Goal: Information Seeking & Learning: Learn about a topic

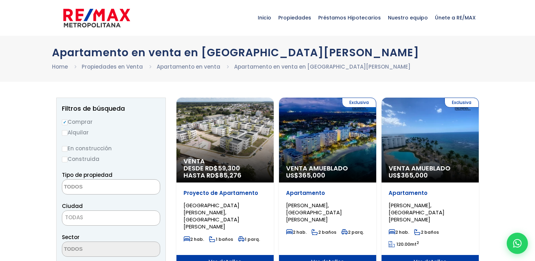
select select
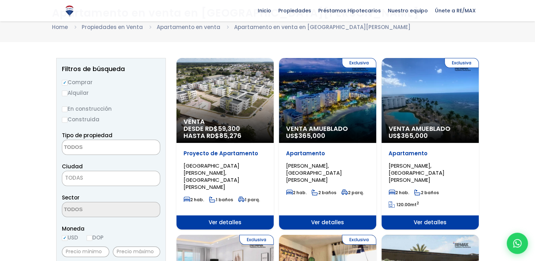
click at [309, 108] on div "Exclusiva Venta Amueblado US$ 365,000" at bounding box center [327, 100] width 97 height 85
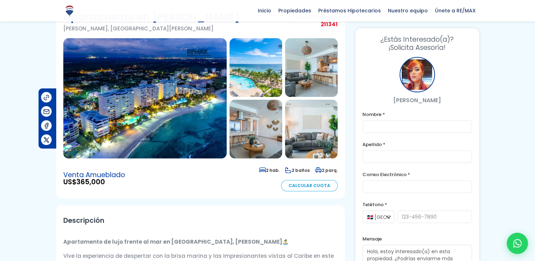
scroll to position [8, 0]
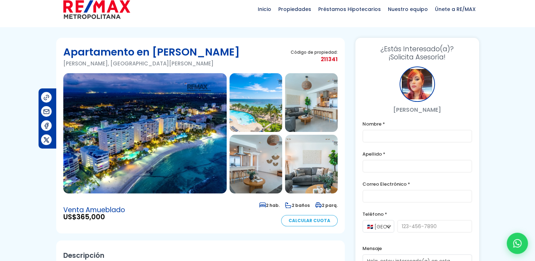
click at [180, 136] on img at bounding box center [144, 133] width 163 height 120
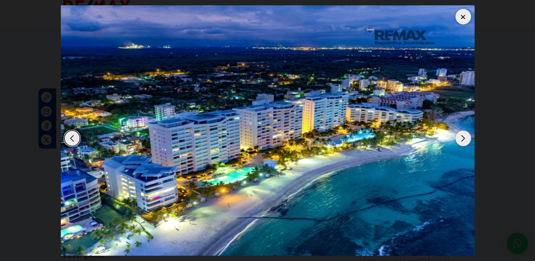
click at [466, 139] on div "Next slide" at bounding box center [463, 138] width 16 height 16
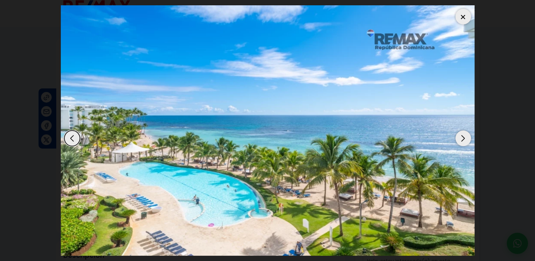
click at [466, 139] on div "Next slide" at bounding box center [463, 138] width 16 height 16
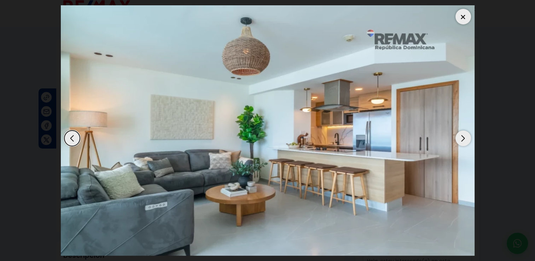
click at [466, 139] on div "Next slide" at bounding box center [463, 138] width 16 height 16
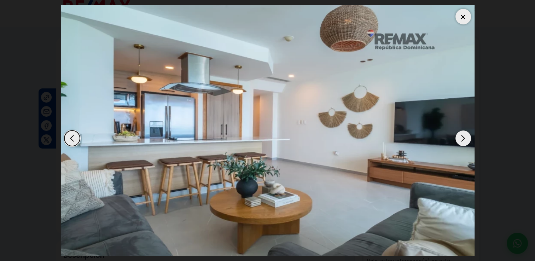
click at [466, 139] on div "Next slide" at bounding box center [463, 138] width 16 height 16
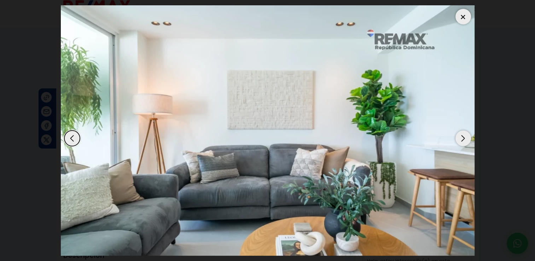
click at [466, 139] on div "Next slide" at bounding box center [463, 138] width 16 height 16
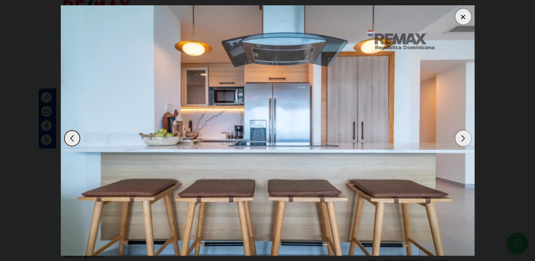
click at [466, 139] on div "Next slide" at bounding box center [463, 138] width 16 height 16
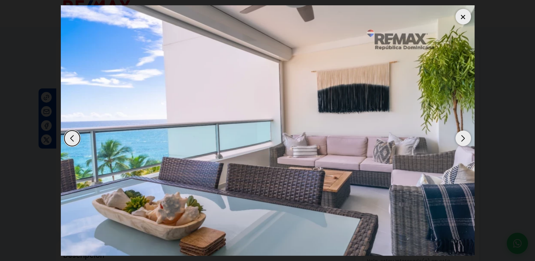
click at [466, 139] on div "Next slide" at bounding box center [463, 138] width 16 height 16
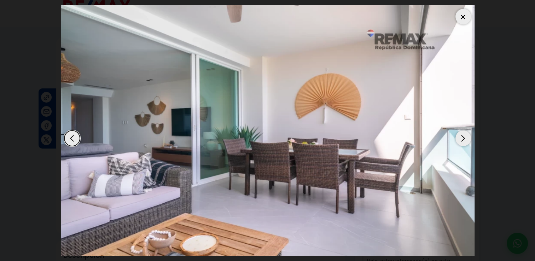
click at [466, 140] on div "Next slide" at bounding box center [463, 138] width 16 height 16
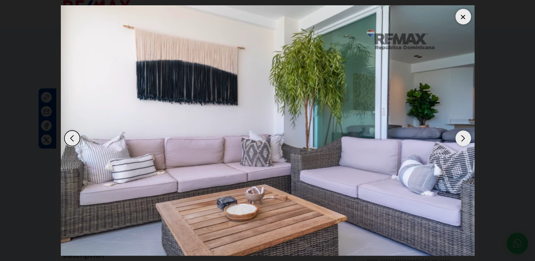
click at [466, 140] on div "Next slide" at bounding box center [463, 138] width 16 height 16
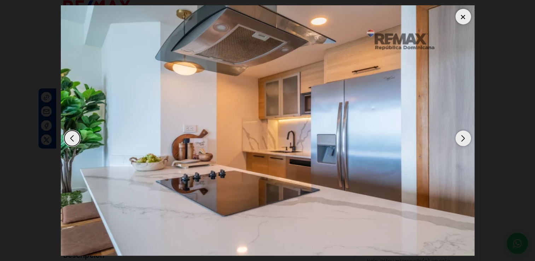
click at [466, 140] on div "Next slide" at bounding box center [463, 138] width 16 height 16
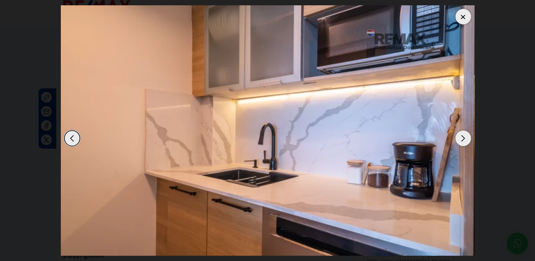
click at [466, 140] on div "Next slide" at bounding box center [463, 138] width 16 height 16
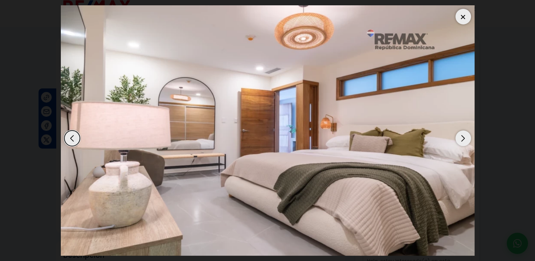
click at [461, 140] on div "Next slide" at bounding box center [463, 138] width 16 height 16
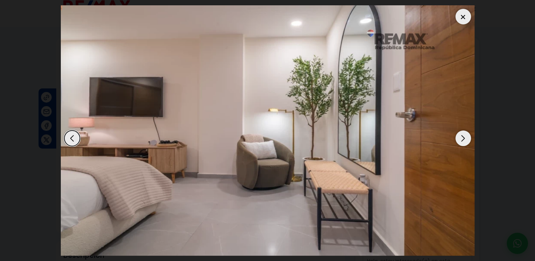
click at [461, 140] on div "Next slide" at bounding box center [463, 138] width 16 height 16
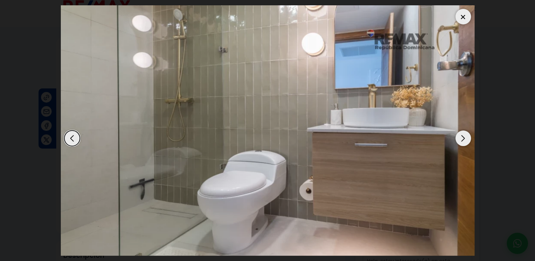
click at [461, 140] on div "Next slide" at bounding box center [463, 138] width 16 height 16
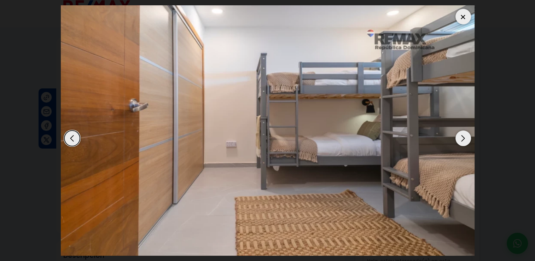
click at [461, 140] on div "Next slide" at bounding box center [463, 138] width 16 height 16
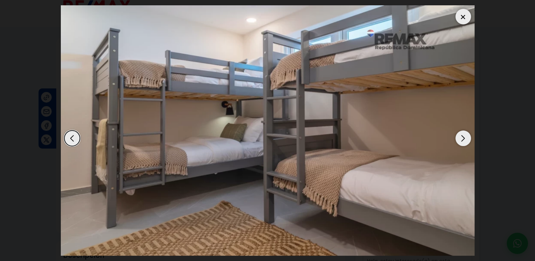
click at [461, 140] on div "Next slide" at bounding box center [463, 138] width 16 height 16
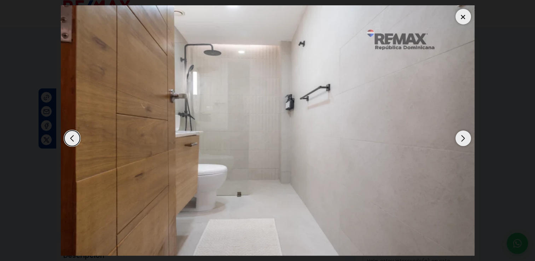
click at [461, 140] on div "Next slide" at bounding box center [463, 138] width 16 height 16
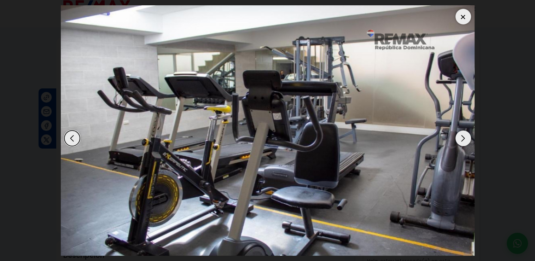
click at [464, 9] on div at bounding box center [463, 17] width 16 height 16
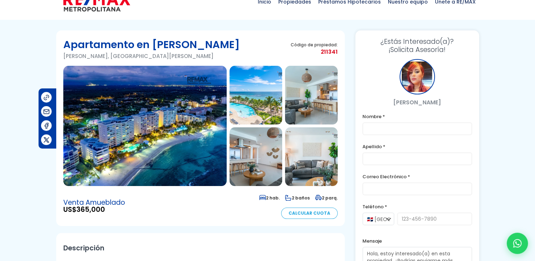
scroll to position [18, 0]
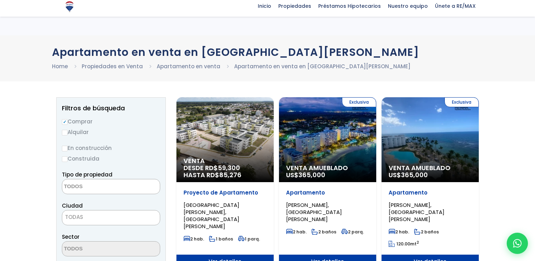
select select
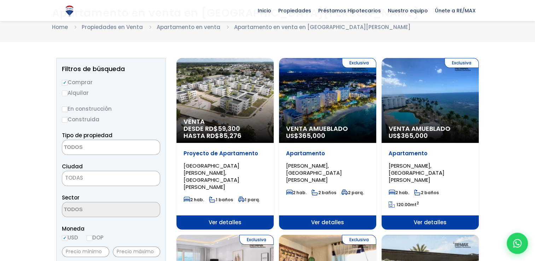
click at [235, 104] on div "Venta DESDE RD$ 59,300 HASTA RD$ 85,276" at bounding box center [224, 100] width 97 height 85
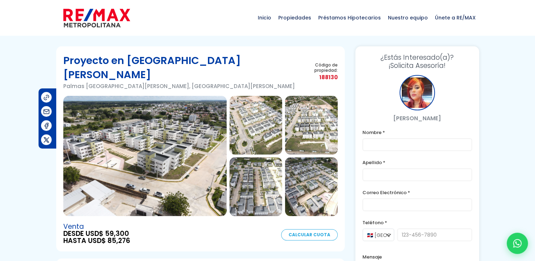
click at [165, 148] on img at bounding box center [144, 156] width 163 height 120
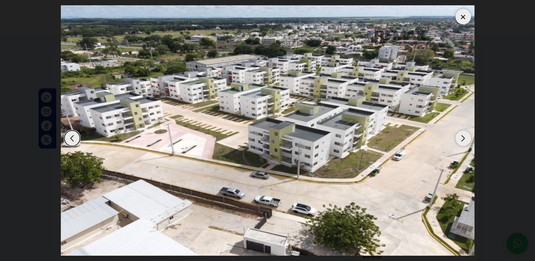
click at [462, 137] on div "Next slide" at bounding box center [463, 138] width 16 height 16
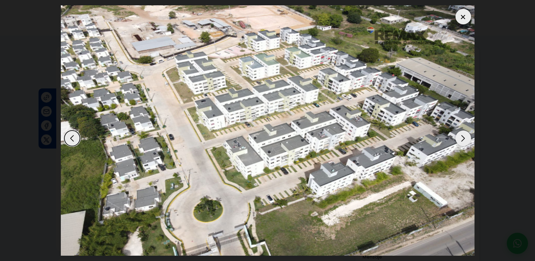
click at [462, 137] on div "Next slide" at bounding box center [463, 138] width 16 height 16
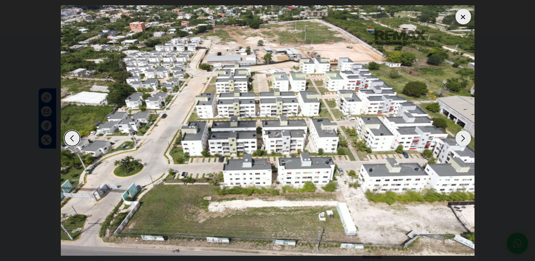
click at [462, 137] on div "Next slide" at bounding box center [463, 138] width 16 height 16
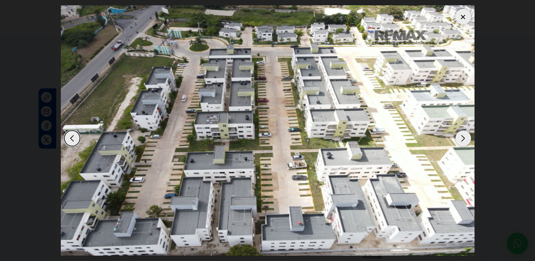
click at [462, 137] on div "Next slide" at bounding box center [463, 138] width 16 height 16
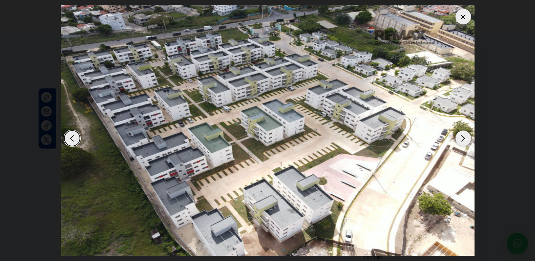
click at [462, 137] on div "Next slide" at bounding box center [463, 138] width 16 height 16
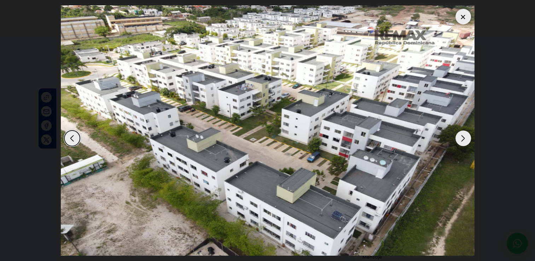
click at [462, 137] on div "Next slide" at bounding box center [463, 138] width 16 height 16
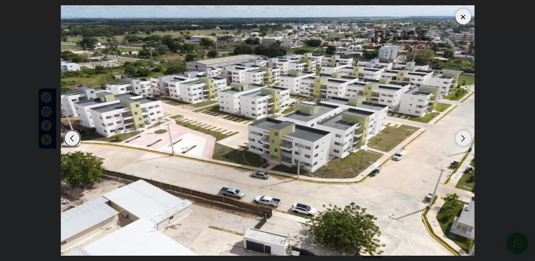
click at [462, 137] on div "Next slide" at bounding box center [463, 138] width 16 height 16
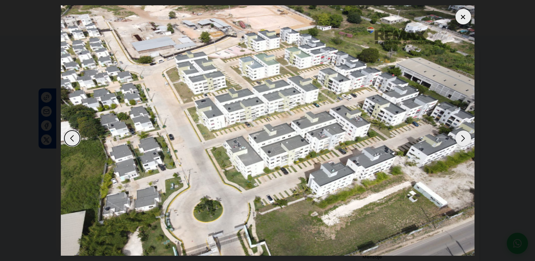
click at [462, 137] on div "Next slide" at bounding box center [463, 138] width 16 height 16
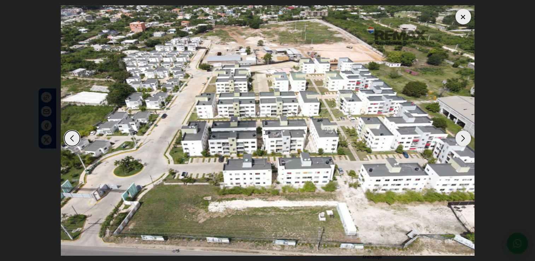
click at [462, 137] on div "Next slide" at bounding box center [463, 138] width 16 height 16
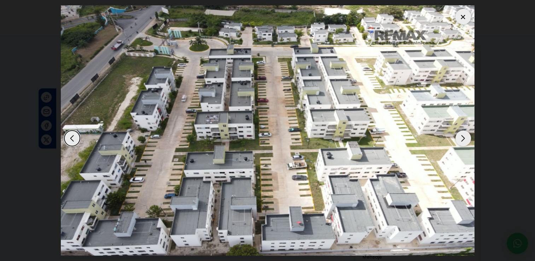
click at [462, 137] on div "Next slide" at bounding box center [463, 138] width 16 height 16
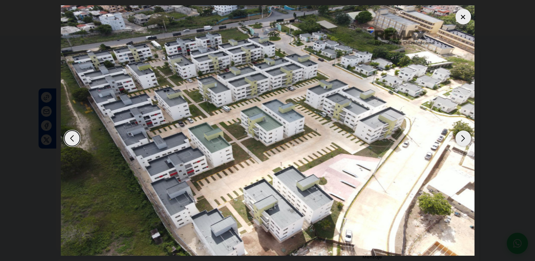
click at [462, 137] on div "Next slide" at bounding box center [463, 138] width 16 height 16
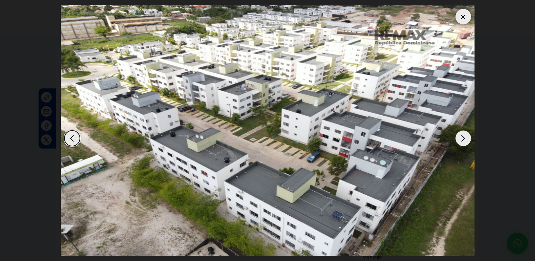
click at [462, 137] on div "Next slide" at bounding box center [463, 138] width 16 height 16
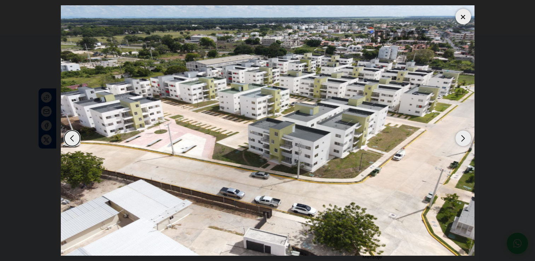
click at [462, 137] on div "Next slide" at bounding box center [463, 138] width 16 height 16
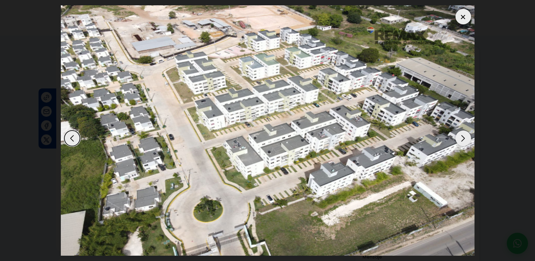
click at [462, 137] on div "Next slide" at bounding box center [463, 138] width 16 height 16
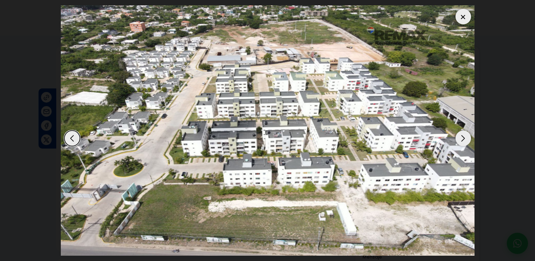
click at [462, 137] on div "Next slide" at bounding box center [463, 138] width 16 height 16
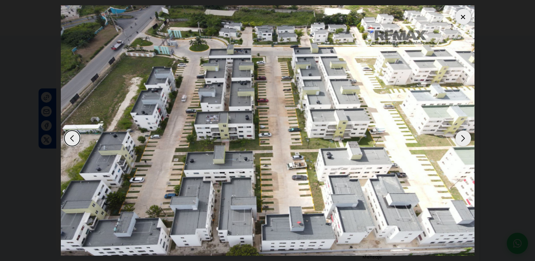
click at [462, 137] on div "Next slide" at bounding box center [463, 138] width 16 height 16
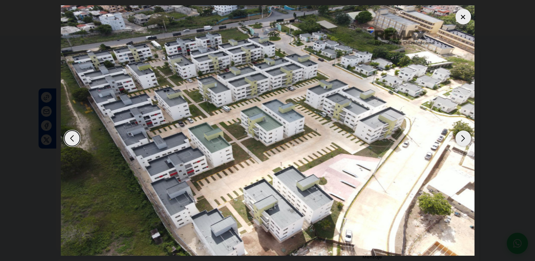
click at [462, 137] on div "Next slide" at bounding box center [463, 138] width 16 height 16
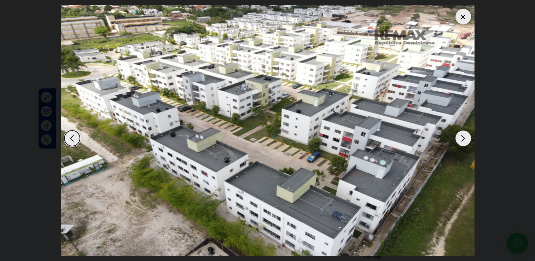
click at [462, 137] on div "Next slide" at bounding box center [463, 138] width 16 height 16
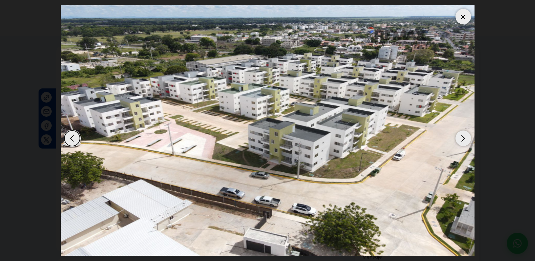
click at [462, 137] on div "Next slide" at bounding box center [463, 138] width 16 height 16
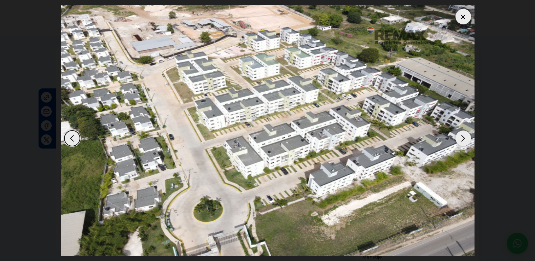
click at [462, 137] on div "Next slide" at bounding box center [463, 138] width 16 height 16
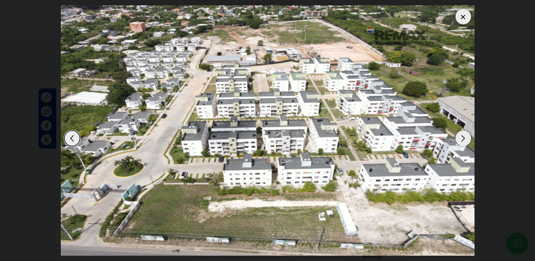
click at [468, 15] on div at bounding box center [463, 17] width 16 height 16
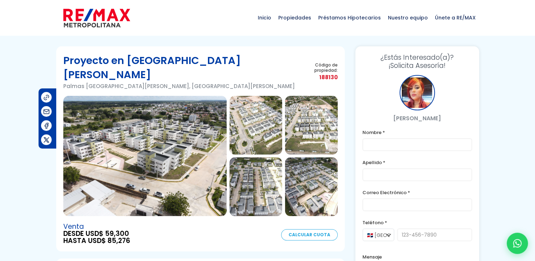
click at [269, 107] on img at bounding box center [255, 125] width 53 height 59
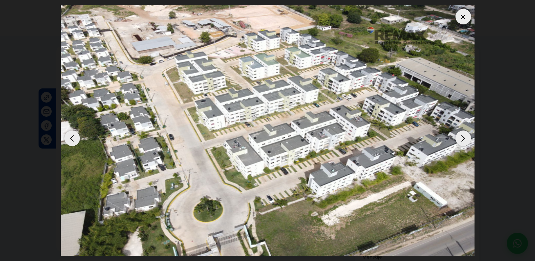
click at [463, 22] on div at bounding box center [463, 17] width 16 height 16
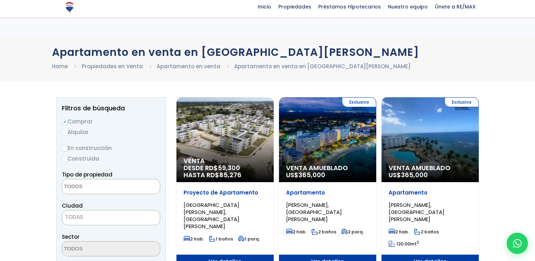
select select
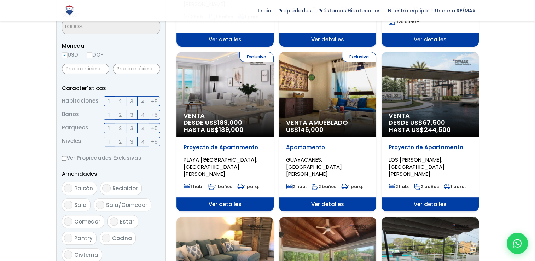
scroll to position [228, 0]
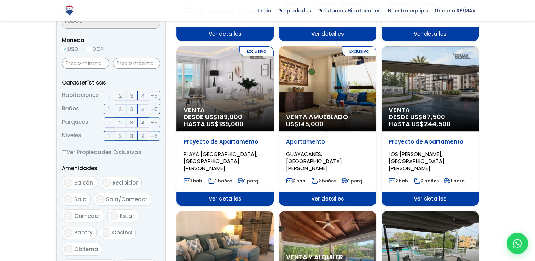
click at [332, 92] on div "Exclusiva Venta Amueblado US$ 145,000" at bounding box center [327, 88] width 97 height 85
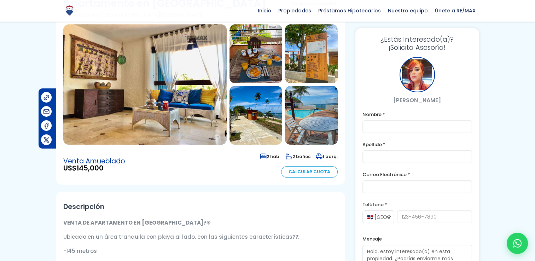
scroll to position [41, 0]
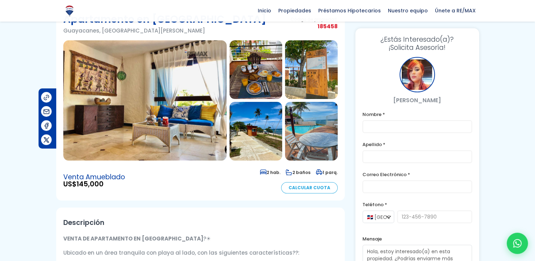
click at [168, 84] on img at bounding box center [144, 100] width 163 height 120
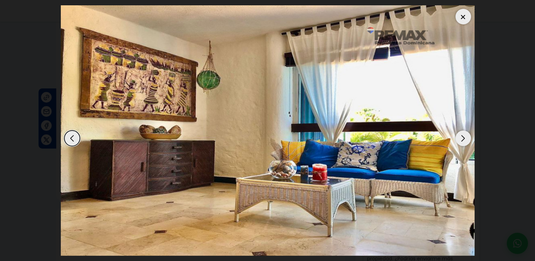
click at [463, 136] on div "Next slide" at bounding box center [463, 138] width 16 height 16
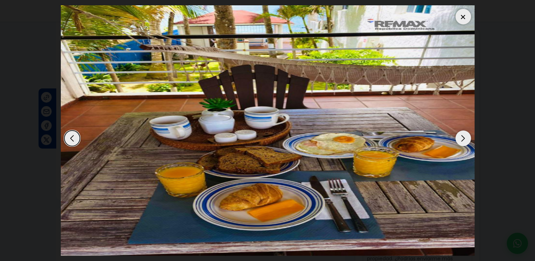
click at [463, 136] on div "Next slide" at bounding box center [463, 138] width 16 height 16
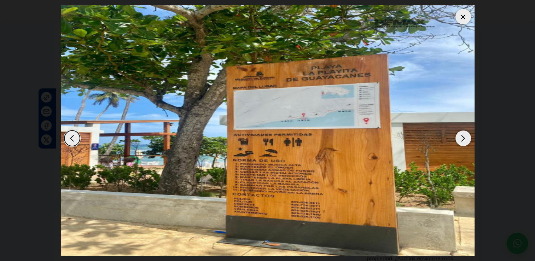
click at [463, 136] on div "Next slide" at bounding box center [463, 138] width 16 height 16
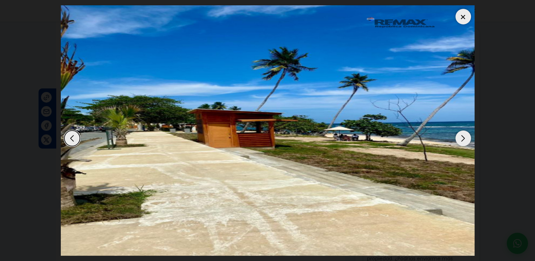
click at [463, 136] on div "Next slide" at bounding box center [463, 138] width 16 height 16
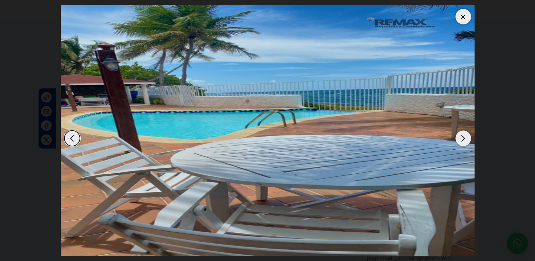
click at [463, 136] on div "Next slide" at bounding box center [463, 138] width 16 height 16
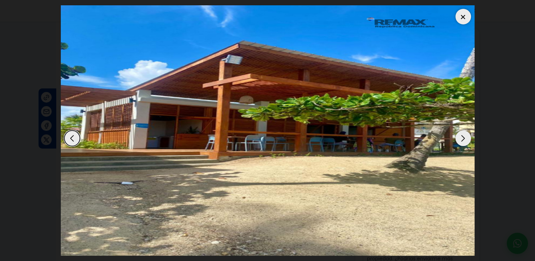
click at [463, 136] on div "Next slide" at bounding box center [463, 138] width 16 height 16
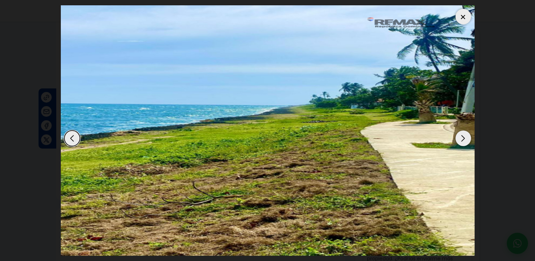
click at [463, 136] on div "Next slide" at bounding box center [463, 138] width 16 height 16
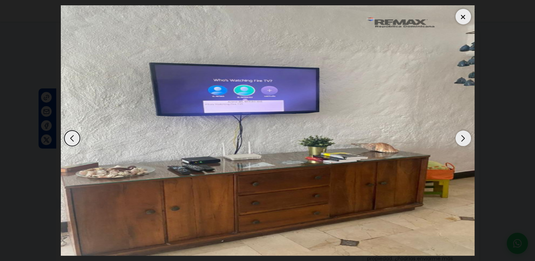
click at [463, 136] on div "Next slide" at bounding box center [463, 138] width 16 height 16
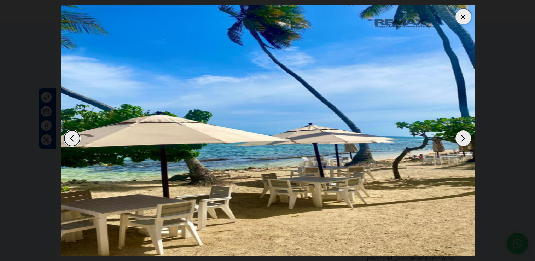
click at [463, 136] on div "Next slide" at bounding box center [463, 138] width 16 height 16
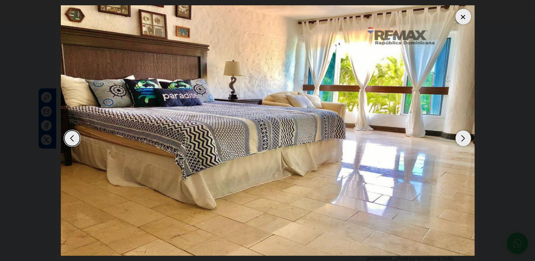
click at [463, 136] on div "Next slide" at bounding box center [463, 138] width 16 height 16
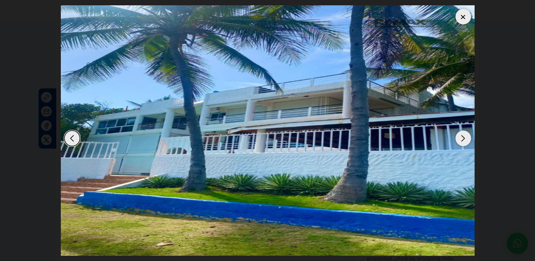
click at [463, 136] on div "Next slide" at bounding box center [463, 138] width 16 height 16
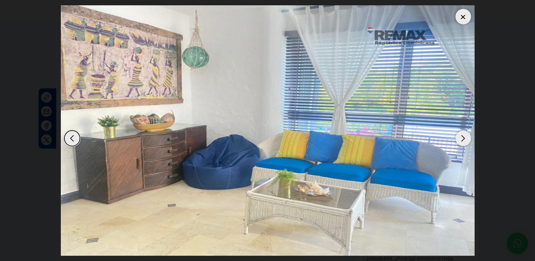
click at [463, 136] on div "Next slide" at bounding box center [463, 138] width 16 height 16
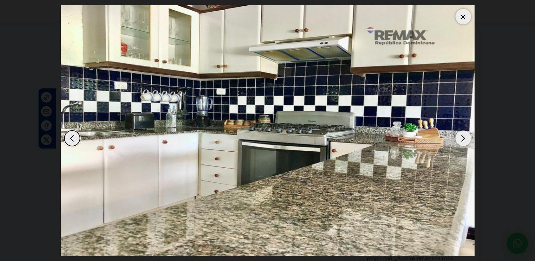
click at [463, 136] on div "Next slide" at bounding box center [463, 138] width 16 height 16
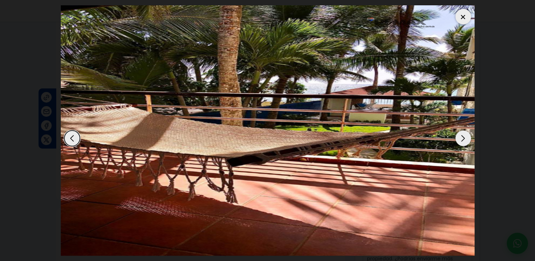
click at [463, 136] on div "Next slide" at bounding box center [463, 138] width 16 height 16
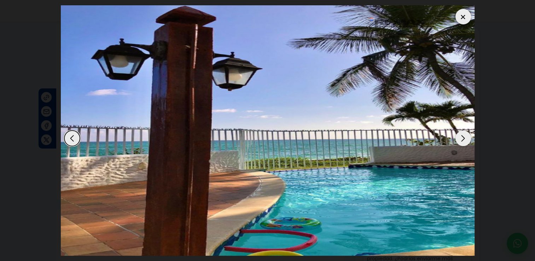
click at [463, 136] on div "Next slide" at bounding box center [463, 138] width 16 height 16
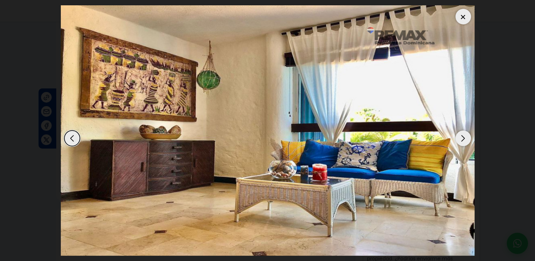
click at [463, 136] on div "Next slide" at bounding box center [463, 138] width 16 height 16
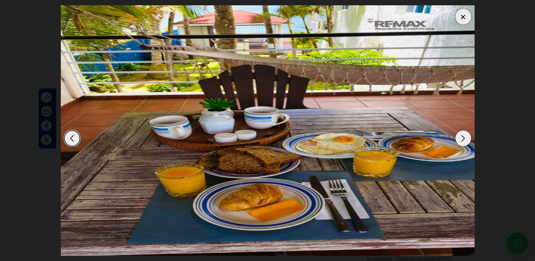
click at [466, 19] on div at bounding box center [463, 17] width 16 height 16
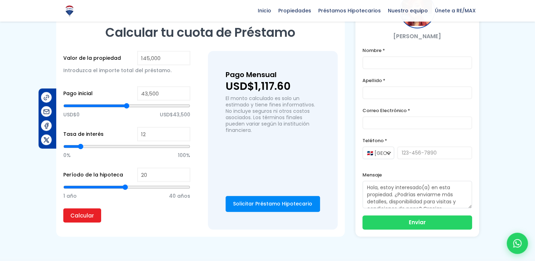
scroll to position [566, 0]
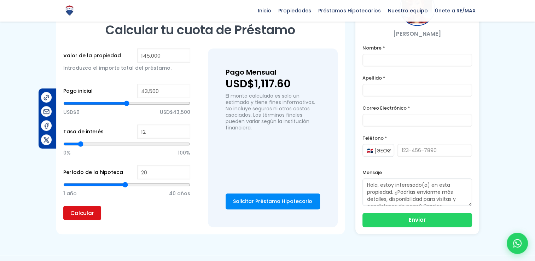
click at [81, 208] on input "Calcular" at bounding box center [82, 213] width 38 height 14
click at [82, 211] on input "Calcular" at bounding box center [82, 213] width 38 height 14
click at [163, 54] on input "145,000" at bounding box center [163, 55] width 53 height 14
click at [88, 208] on input "Calcular" at bounding box center [82, 213] width 38 height 14
click at [174, 192] on span "40 años" at bounding box center [179, 193] width 21 height 11
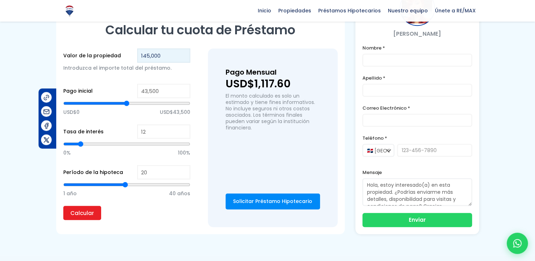
click at [155, 53] on input "145,000" at bounding box center [163, 55] width 53 height 14
click at [151, 126] on input "12" at bounding box center [163, 131] width 53 height 14
click at [157, 168] on input "20" at bounding box center [163, 172] width 53 height 14
type input "19"
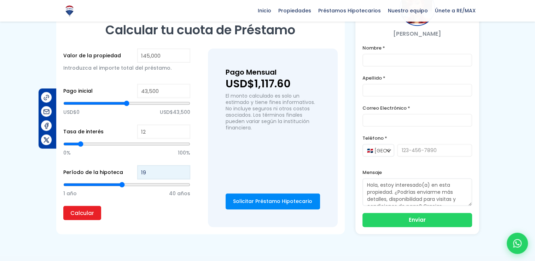
click at [183, 172] on input "19" at bounding box center [163, 172] width 53 height 14
type input "18"
click at [183, 172] on input "18" at bounding box center [163, 172] width 53 height 14
type input "17"
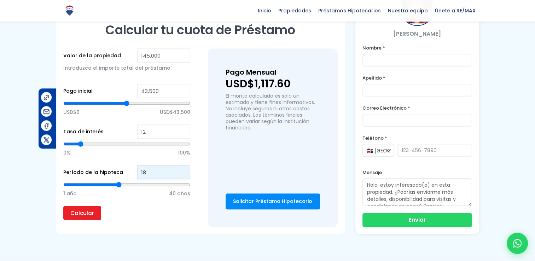
type input "17"
click at [183, 172] on input "17" at bounding box center [163, 172] width 53 height 14
type input "16"
click at [183, 172] on input "16" at bounding box center [163, 172] width 53 height 14
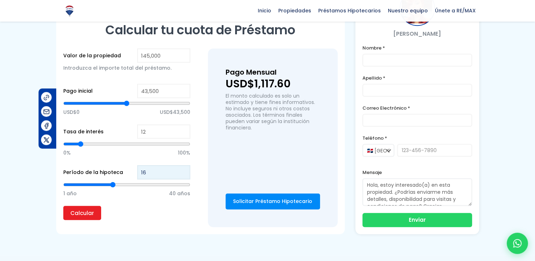
type input "15"
click at [183, 172] on input "15" at bounding box center [163, 172] width 53 height 14
type input "14"
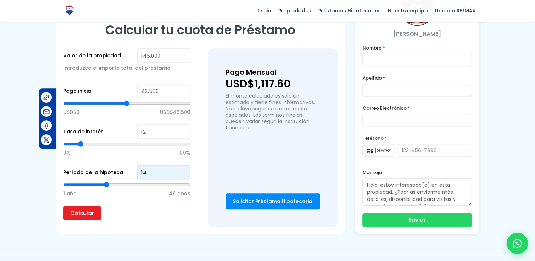
click at [183, 172] on input "14" at bounding box center [163, 172] width 53 height 14
type input "13"
click at [183, 172] on input "13" at bounding box center [163, 172] width 53 height 14
type input "12"
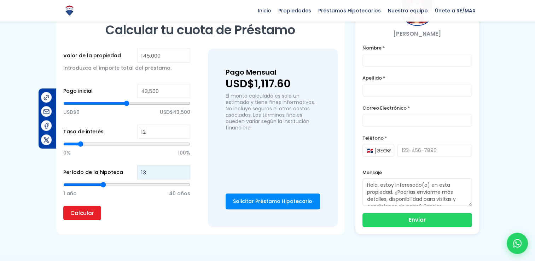
type input "12"
click at [183, 172] on input "12" at bounding box center [163, 172] width 53 height 14
type input "11"
click at [183, 172] on input "11" at bounding box center [163, 172] width 53 height 14
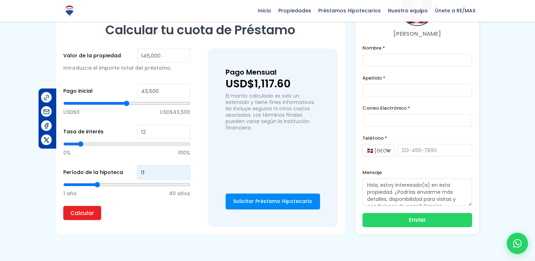
type input "10"
click at [183, 172] on input "10" at bounding box center [163, 172] width 53 height 14
click at [77, 206] on input "Calcular" at bounding box center [82, 213] width 38 height 14
click at [77, 210] on input "Calcular" at bounding box center [82, 213] width 38 height 14
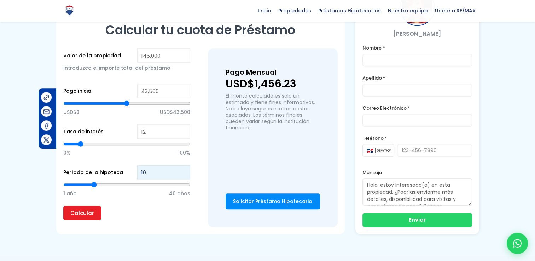
type input "11"
click at [185, 166] on input "11" at bounding box center [163, 172] width 53 height 14
type input "12"
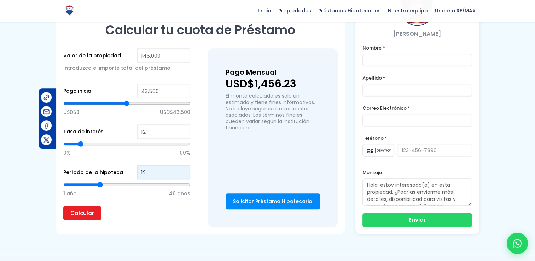
click at [185, 166] on input "12" at bounding box center [163, 172] width 53 height 14
type input "13"
click at [185, 166] on input "13" at bounding box center [163, 172] width 53 height 14
type input "14"
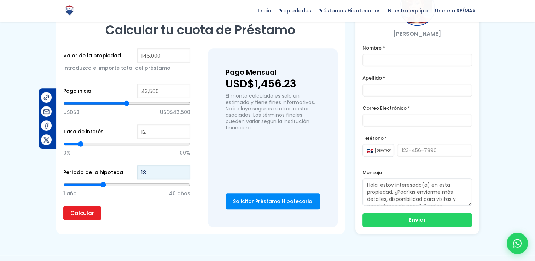
type input "14"
click at [185, 166] on input "14" at bounding box center [163, 172] width 53 height 14
type input "15"
click at [185, 166] on input "15" at bounding box center [163, 172] width 53 height 14
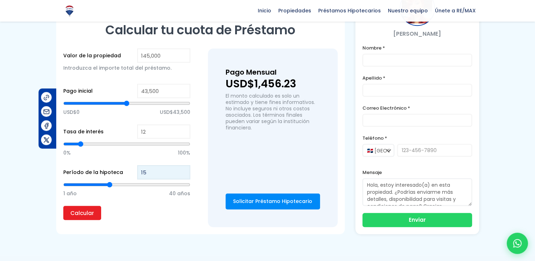
type input "16"
click at [185, 166] on input "16" at bounding box center [163, 172] width 53 height 14
type input "17"
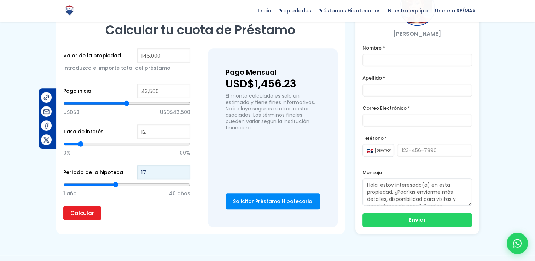
click at [185, 166] on input "17" at bounding box center [163, 172] width 53 height 14
type input "18"
click at [185, 166] on input "18" at bounding box center [163, 172] width 53 height 14
type input "19"
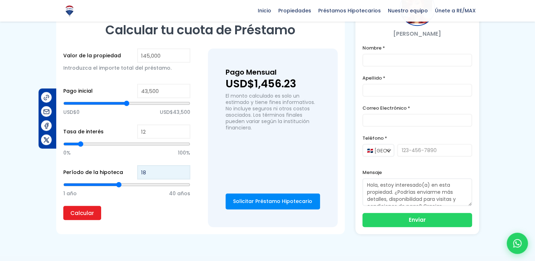
type input "19"
click at [185, 166] on input "19" at bounding box center [163, 172] width 53 height 14
type input "20"
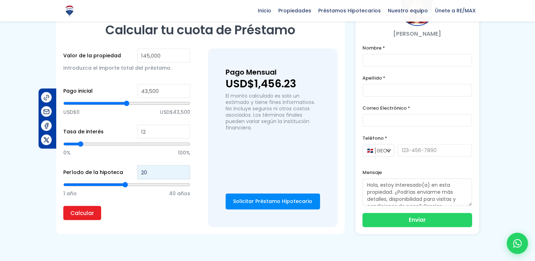
click at [185, 166] on input "20" at bounding box center [163, 172] width 53 height 14
click at [80, 213] on input "Calcular" at bounding box center [82, 213] width 38 height 14
click at [154, 227] on div "Calcular tu cuota de Préstamo Valor de la propiedad 145,000 Introduzca el impor…" at bounding box center [200, 124] width 288 height 219
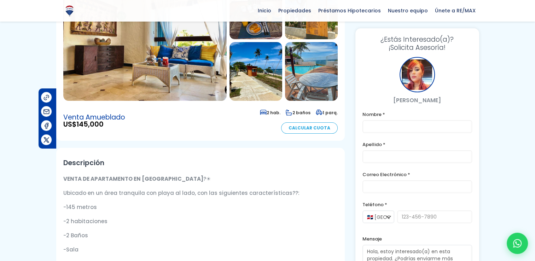
scroll to position [0, 0]
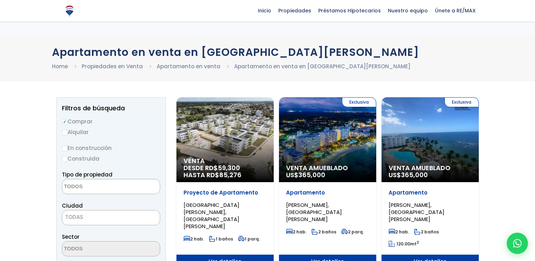
select select
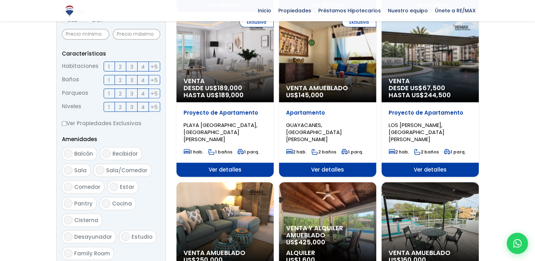
scroll to position [251, 0]
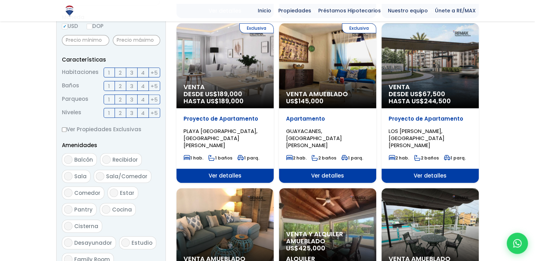
click at [434, 71] on div "Venta DESDE US$ 67,500 HASTA US$ 244,500" at bounding box center [429, 65] width 97 height 85
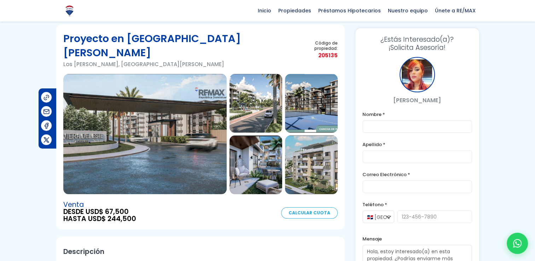
scroll to position [6, 0]
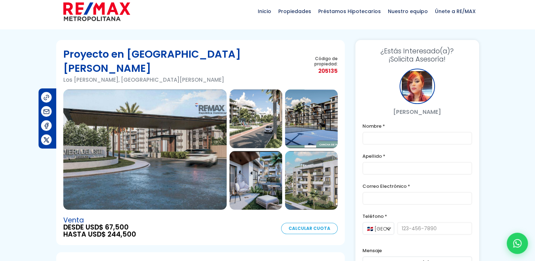
click at [202, 97] on img at bounding box center [144, 149] width 163 height 120
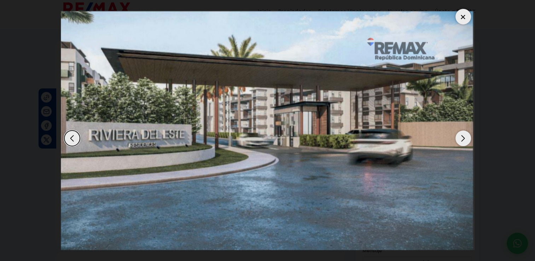
click at [464, 136] on div "Next slide" at bounding box center [463, 138] width 16 height 16
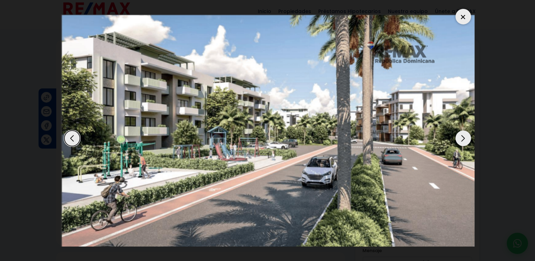
click at [464, 136] on div "Next slide" at bounding box center [463, 138] width 16 height 16
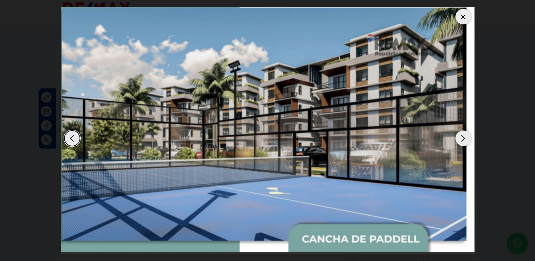
click at [464, 136] on div "Next slide" at bounding box center [463, 138] width 16 height 16
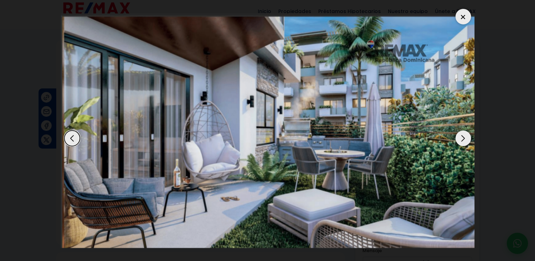
click at [464, 136] on div "Next slide" at bounding box center [463, 138] width 16 height 16
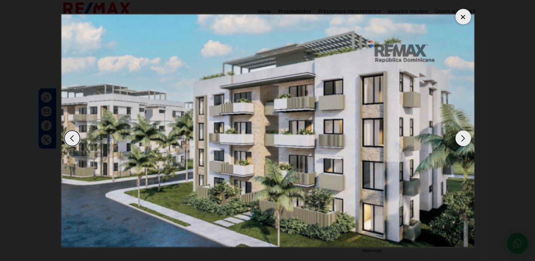
click at [464, 136] on div "Next slide" at bounding box center [463, 138] width 16 height 16
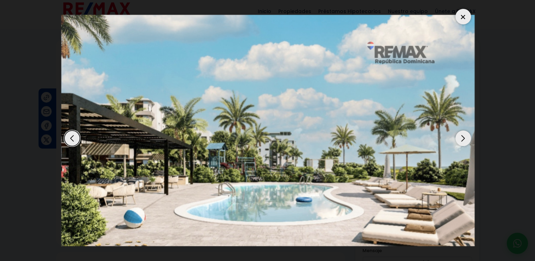
click at [464, 136] on div "Next slide" at bounding box center [463, 138] width 16 height 16
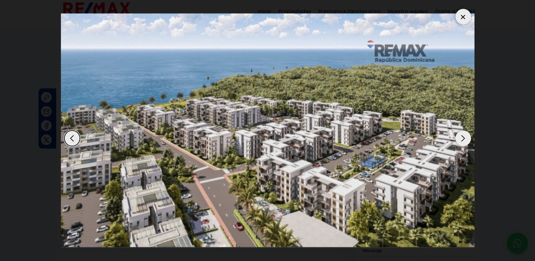
click at [464, 136] on div "Next slide" at bounding box center [463, 138] width 16 height 16
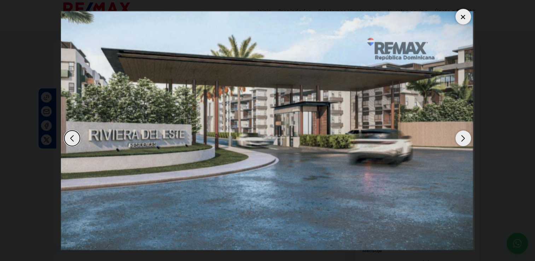
click at [464, 136] on div "Next slide" at bounding box center [463, 138] width 16 height 16
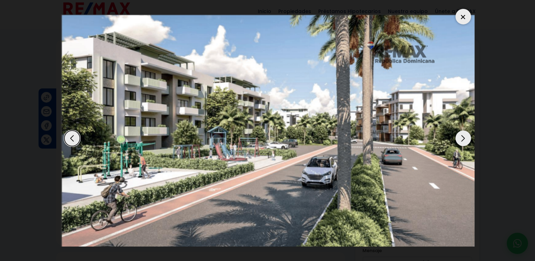
click at [461, 18] on div at bounding box center [463, 17] width 16 height 16
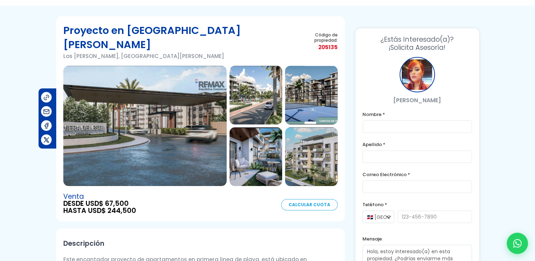
scroll to position [0, 0]
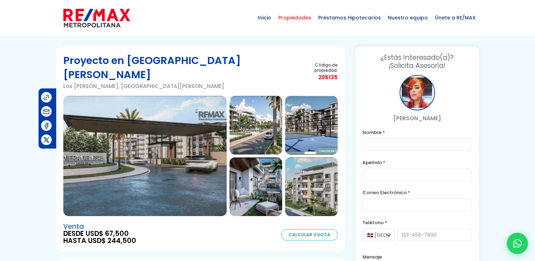
click at [305, 17] on span "Propiedades" at bounding box center [295, 17] width 40 height 21
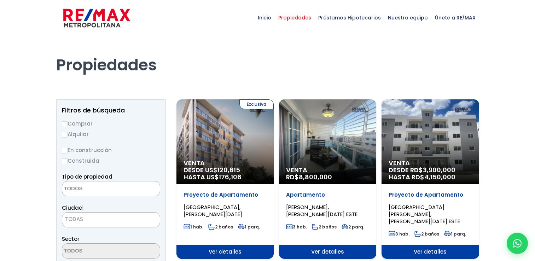
select select
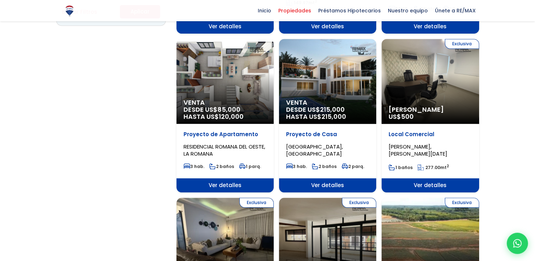
scroll to position [555, 0]
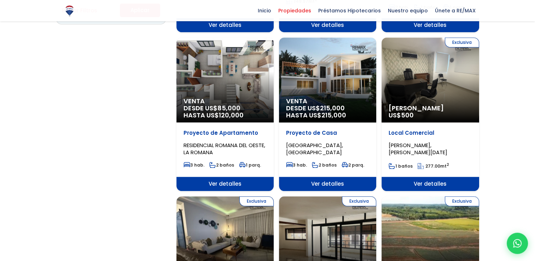
click at [242, 70] on div "Venta DESDE US$ 85,000 HASTA US$ 120,000" at bounding box center [224, 79] width 97 height 85
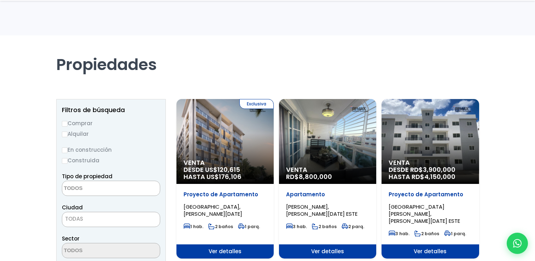
select select
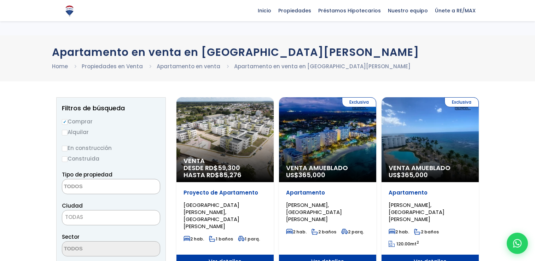
select select
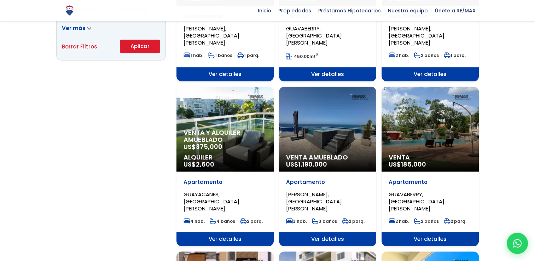
scroll to position [522, 0]
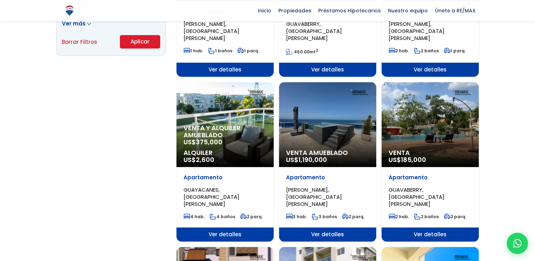
click at [315, 93] on div "Venta Amueblado US$ 1,190,000" at bounding box center [327, 124] width 97 height 85
click at [312, 186] on span "JUAN DOLIO, SAN PEDRO DE MACORÍS" at bounding box center [314, 197] width 56 height 22
click at [318, 108] on div "Venta Amueblado US$ 1,190,000" at bounding box center [327, 124] width 97 height 85
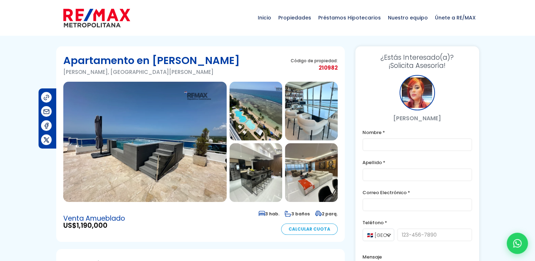
click at [195, 113] on img at bounding box center [144, 142] width 163 height 120
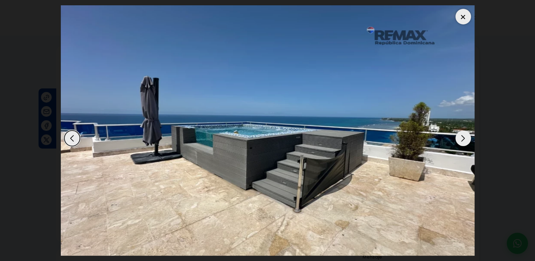
click at [459, 139] on div "Next slide" at bounding box center [463, 138] width 16 height 16
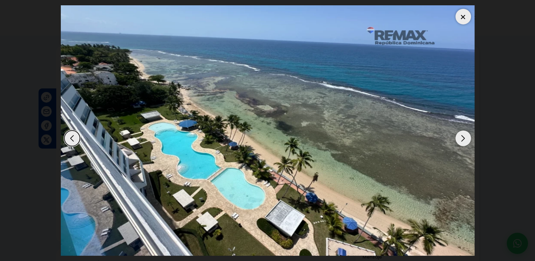
click at [459, 139] on div "Next slide" at bounding box center [463, 138] width 16 height 16
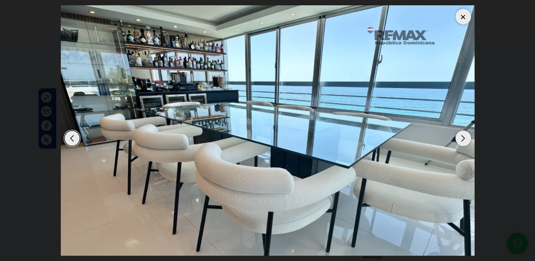
click at [459, 139] on div "Next slide" at bounding box center [463, 138] width 16 height 16
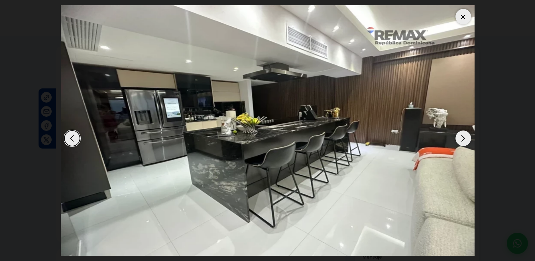
click at [459, 139] on div "Next slide" at bounding box center [463, 138] width 16 height 16
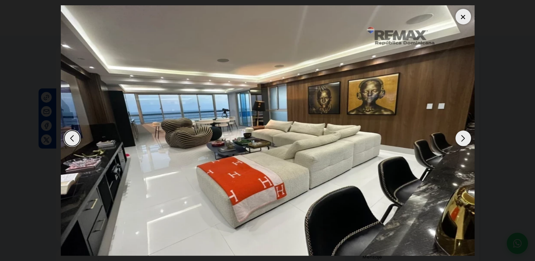
click at [459, 139] on div "Next slide" at bounding box center [463, 138] width 16 height 16
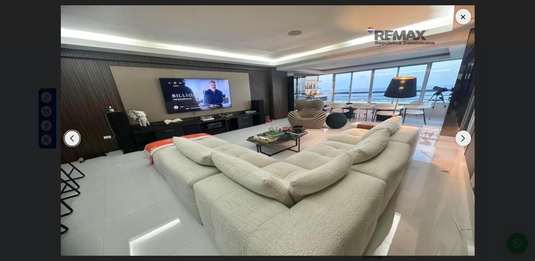
click at [459, 139] on div "Next slide" at bounding box center [463, 138] width 16 height 16
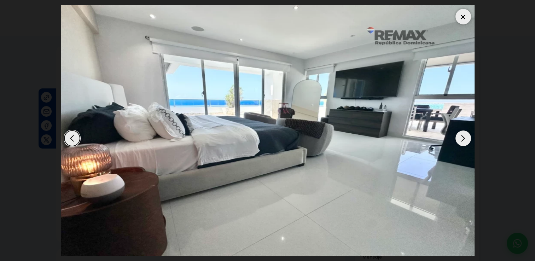
click at [459, 139] on div "Next slide" at bounding box center [463, 138] width 16 height 16
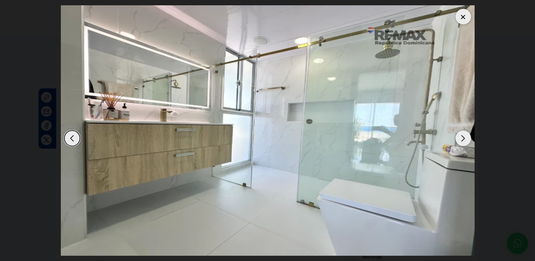
click at [459, 139] on div "Next slide" at bounding box center [463, 138] width 16 height 16
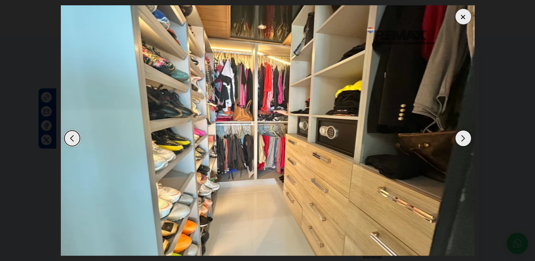
click at [459, 139] on div "Next slide" at bounding box center [463, 138] width 16 height 16
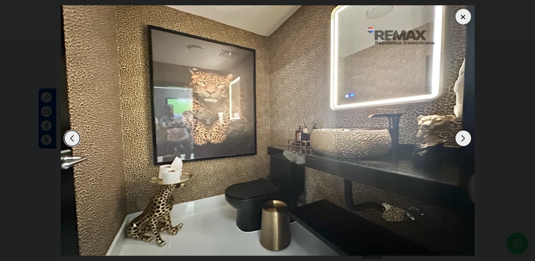
click at [459, 139] on div "Next slide" at bounding box center [463, 138] width 16 height 16
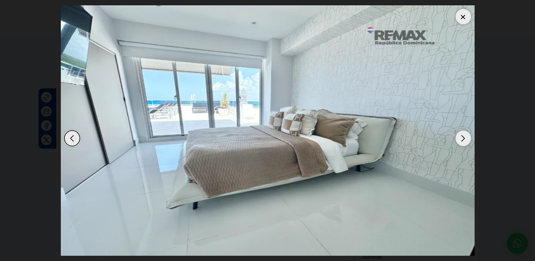
click at [459, 139] on div "Next slide" at bounding box center [463, 138] width 16 height 16
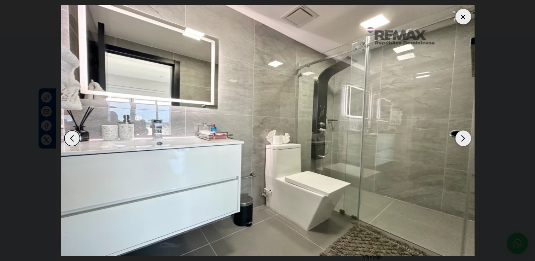
click at [459, 139] on div "Next slide" at bounding box center [463, 138] width 16 height 16
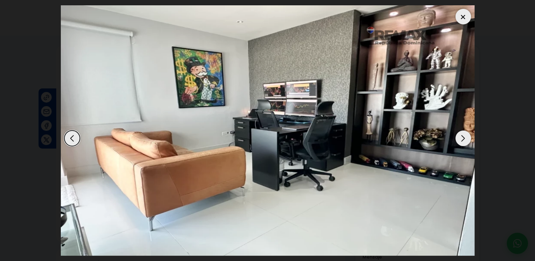
click at [459, 139] on div "Next slide" at bounding box center [463, 138] width 16 height 16
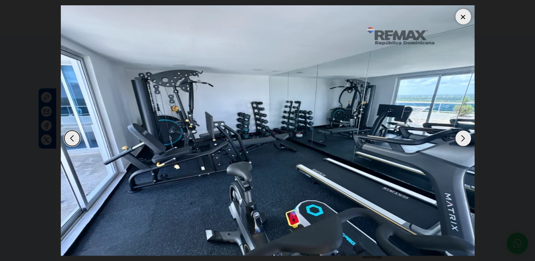
click at [459, 139] on div "Next slide" at bounding box center [463, 138] width 16 height 16
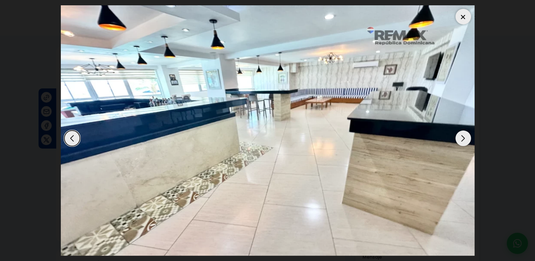
click at [459, 139] on div "Next slide" at bounding box center [463, 138] width 16 height 16
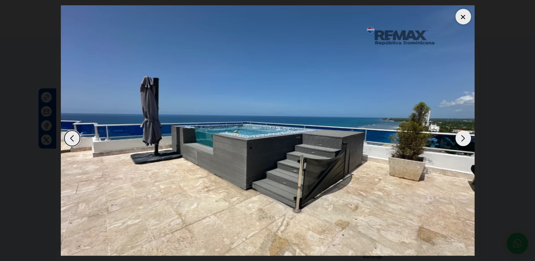
click at [459, 139] on div "Next slide" at bounding box center [463, 138] width 16 height 16
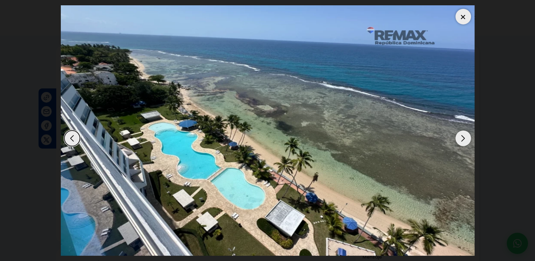
click at [464, 15] on div at bounding box center [463, 17] width 16 height 16
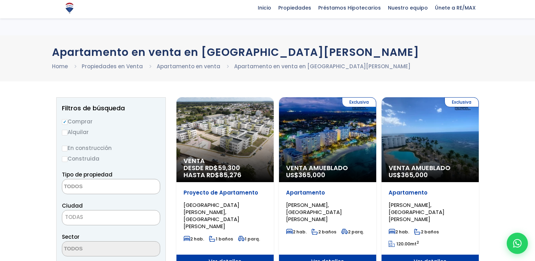
select select
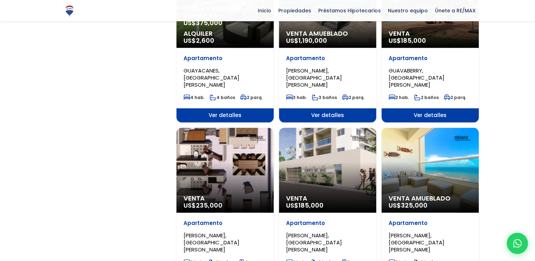
scroll to position [640, 0]
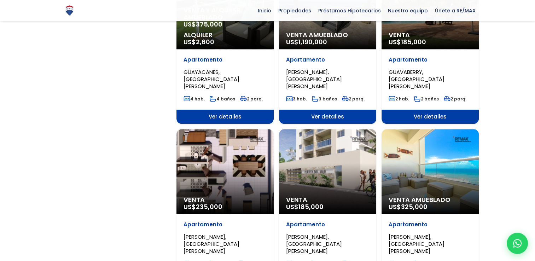
click at [304, 221] on p "Apartamento" at bounding box center [327, 224] width 83 height 7
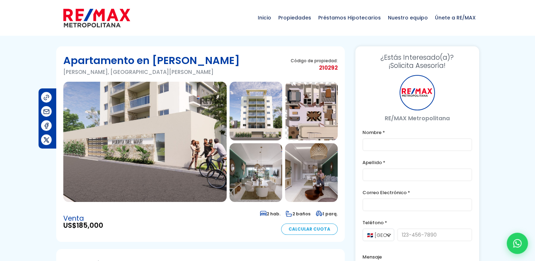
click at [211, 154] on img at bounding box center [144, 142] width 163 height 120
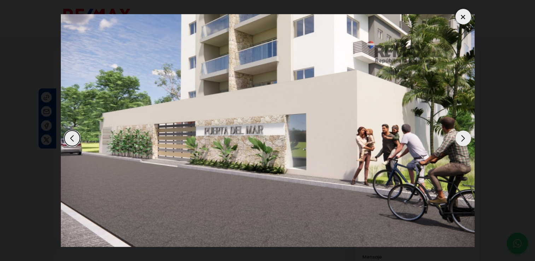
click at [459, 141] on div "Next slide" at bounding box center [463, 138] width 16 height 16
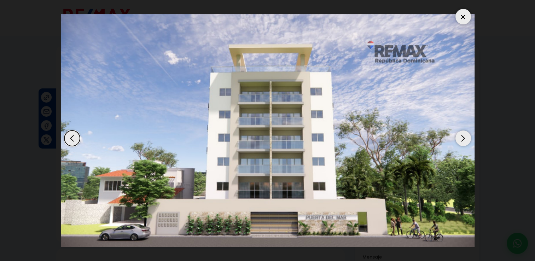
click at [459, 141] on div "Next slide" at bounding box center [463, 138] width 16 height 16
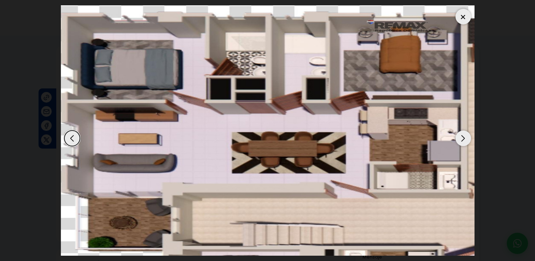
click at [459, 141] on div "Next slide" at bounding box center [463, 138] width 16 height 16
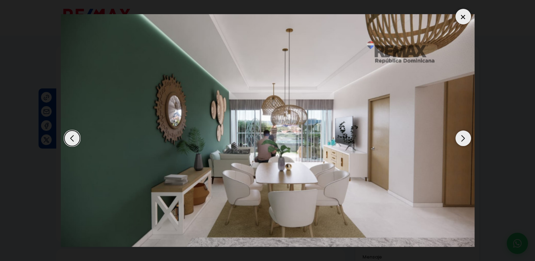
click at [459, 141] on div "Next slide" at bounding box center [463, 138] width 16 height 16
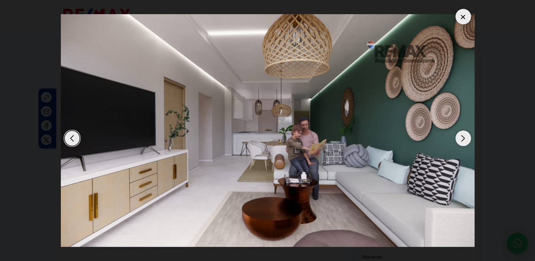
click at [459, 141] on div "Next slide" at bounding box center [463, 138] width 16 height 16
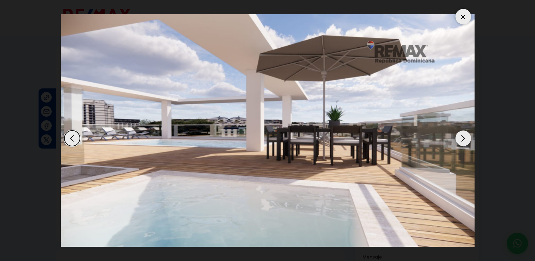
click at [459, 141] on div "Next slide" at bounding box center [463, 138] width 16 height 16
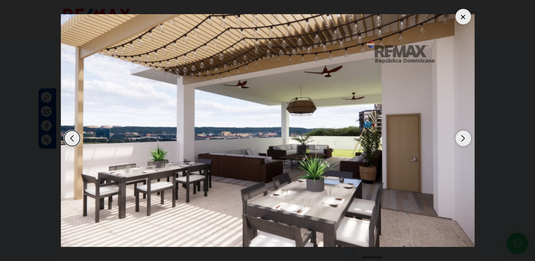
click at [459, 141] on div "Next slide" at bounding box center [463, 138] width 16 height 16
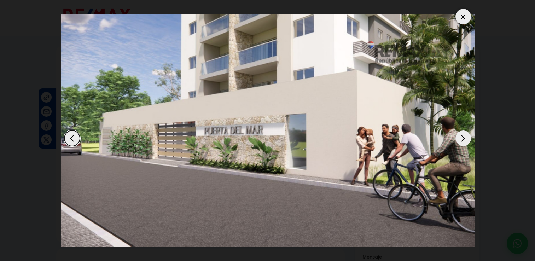
click at [459, 20] on div at bounding box center [463, 17] width 16 height 16
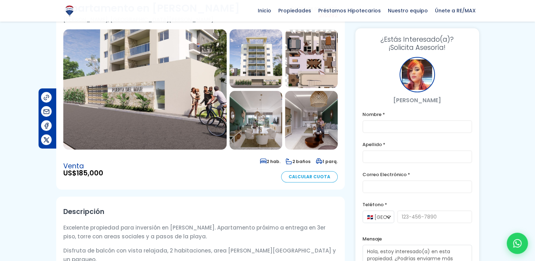
scroll to position [49, 0]
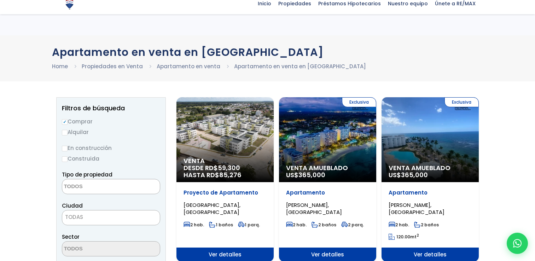
select select
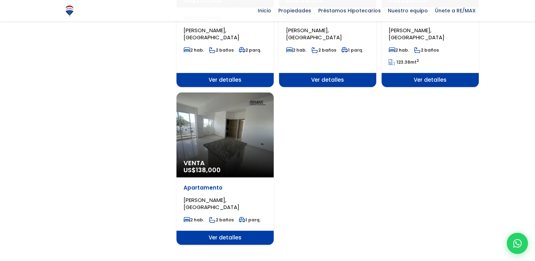
scroll to position [820, 0]
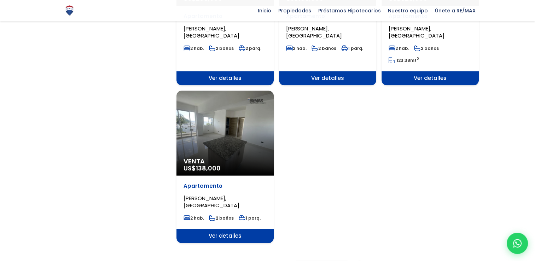
click at [220, 150] on div "Venta US$ 138,000" at bounding box center [224, 132] width 97 height 85
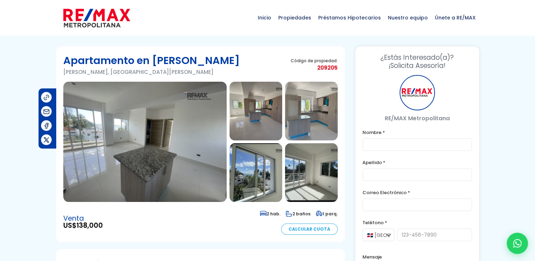
click at [183, 148] on img at bounding box center [144, 142] width 163 height 120
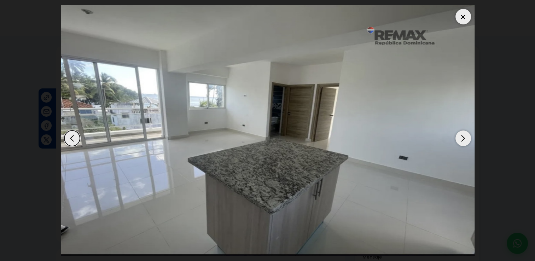
click at [466, 132] on div "Next slide" at bounding box center [463, 138] width 16 height 16
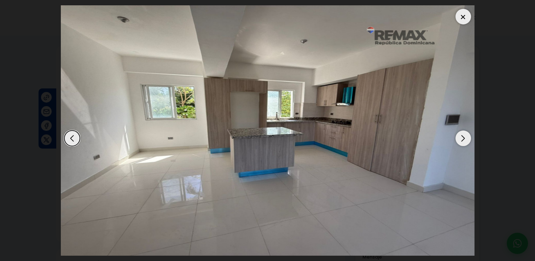
click at [466, 132] on div "Next slide" at bounding box center [463, 138] width 16 height 16
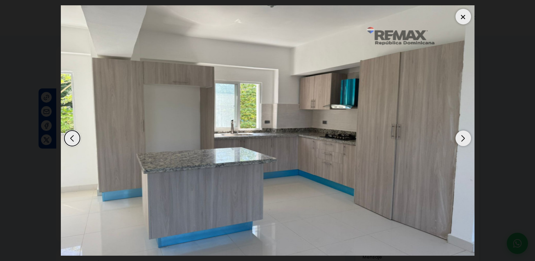
click at [466, 132] on div "Next slide" at bounding box center [463, 138] width 16 height 16
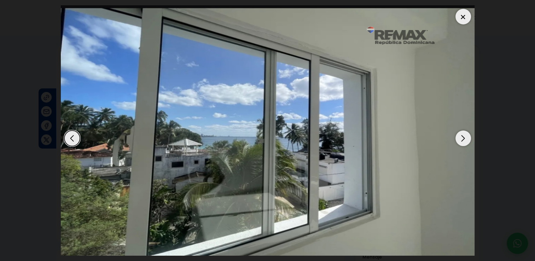
click at [466, 132] on div "Next slide" at bounding box center [463, 138] width 16 height 16
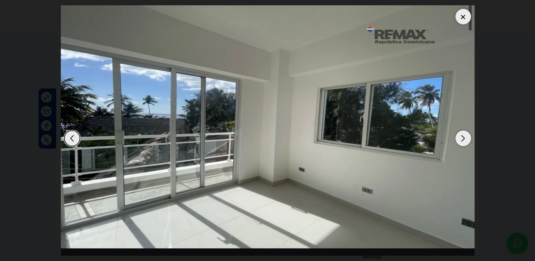
click at [466, 132] on div "Next slide" at bounding box center [463, 138] width 16 height 16
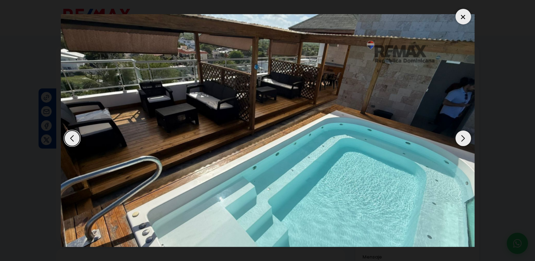
click at [466, 132] on div "Next slide" at bounding box center [463, 138] width 16 height 16
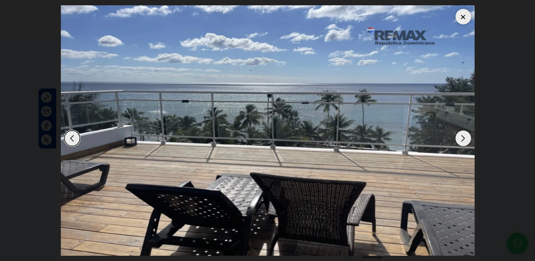
click at [466, 132] on div "Next slide" at bounding box center [463, 138] width 16 height 16
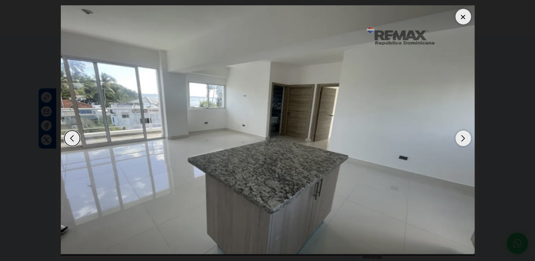
click at [466, 132] on div "Next slide" at bounding box center [463, 138] width 16 height 16
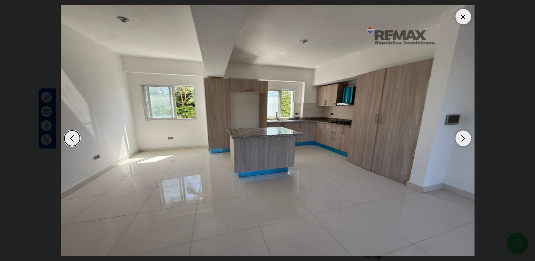
click at [466, 132] on div "Next slide" at bounding box center [463, 138] width 16 height 16
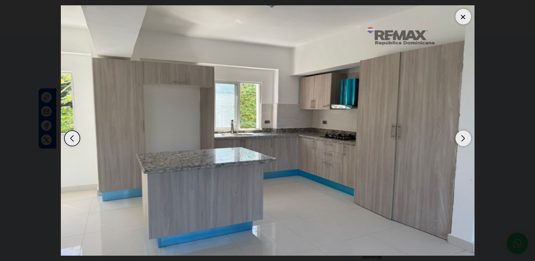
click at [466, 132] on div "Next slide" at bounding box center [463, 138] width 16 height 16
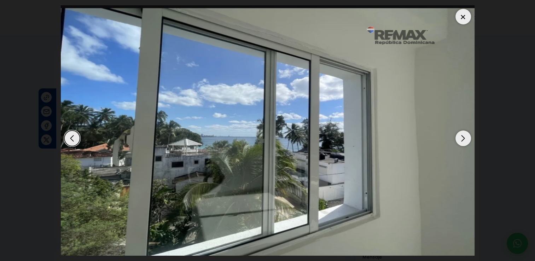
click at [466, 132] on div "Next slide" at bounding box center [463, 138] width 16 height 16
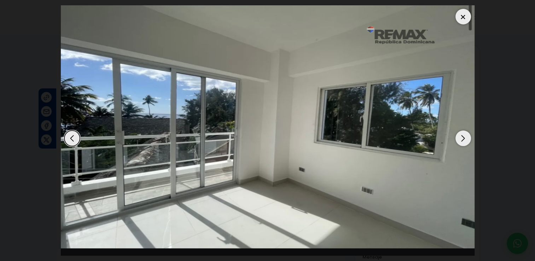
click at [466, 132] on div "Next slide" at bounding box center [463, 138] width 16 height 16
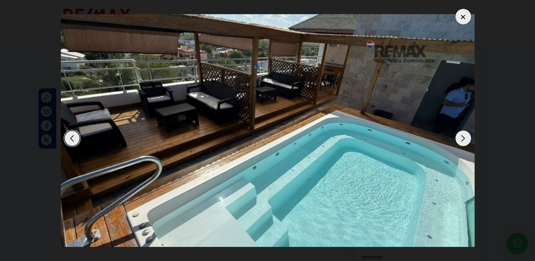
click at [465, 20] on div at bounding box center [463, 17] width 16 height 16
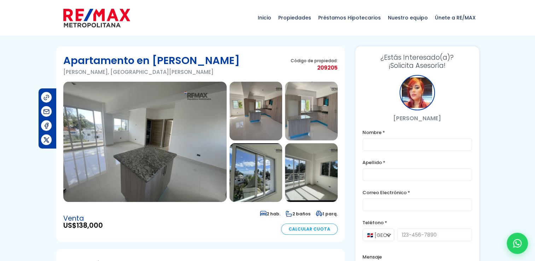
click at [199, 121] on img at bounding box center [144, 142] width 163 height 120
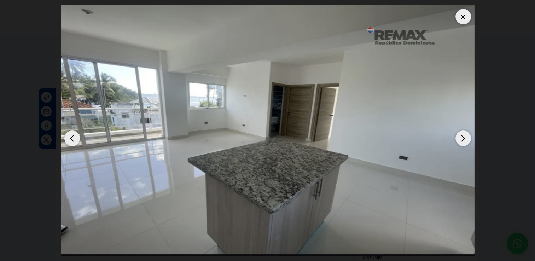
click at [459, 141] on div "Next slide" at bounding box center [463, 138] width 16 height 16
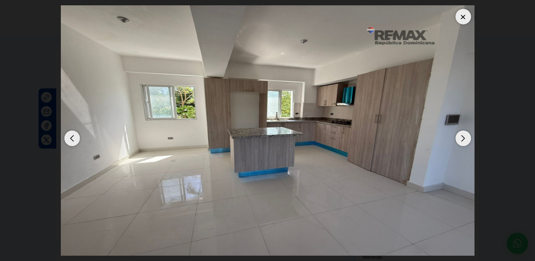
click at [459, 141] on div "Next slide" at bounding box center [463, 138] width 16 height 16
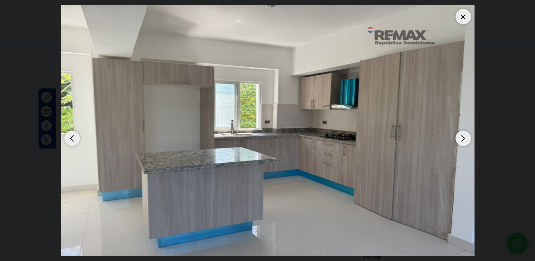
click at [459, 141] on div "Next slide" at bounding box center [463, 138] width 16 height 16
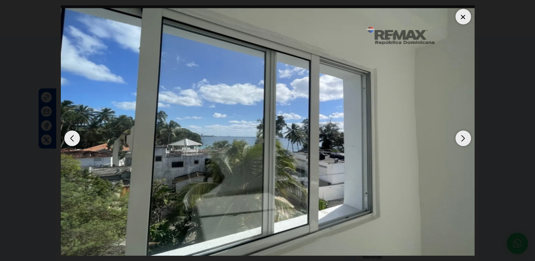
click at [459, 141] on div "Next slide" at bounding box center [463, 138] width 16 height 16
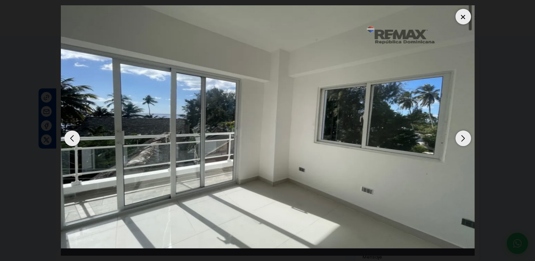
click at [459, 141] on div "Next slide" at bounding box center [463, 138] width 16 height 16
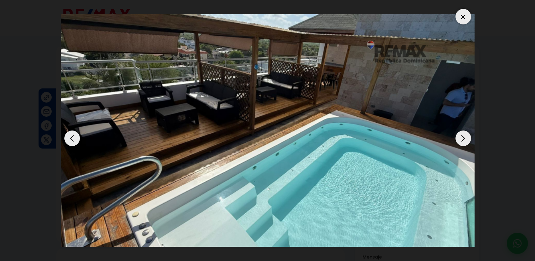
click at [459, 141] on div "Next slide" at bounding box center [463, 138] width 16 height 16
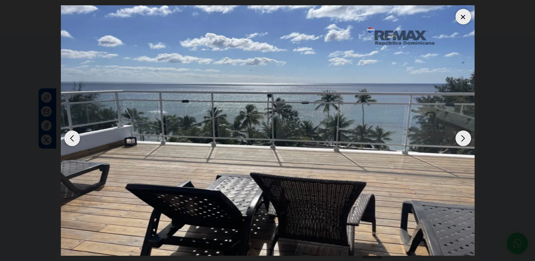
click at [466, 22] on div at bounding box center [463, 17] width 16 height 16
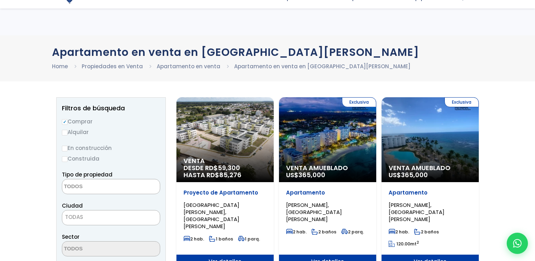
select select
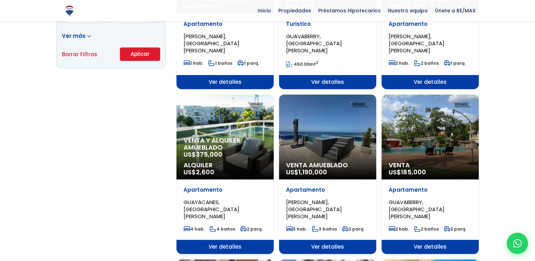
scroll to position [514, 0]
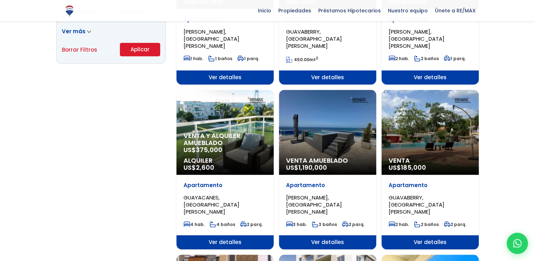
click at [418, 157] on span "Venta" at bounding box center [429, 160] width 83 height 7
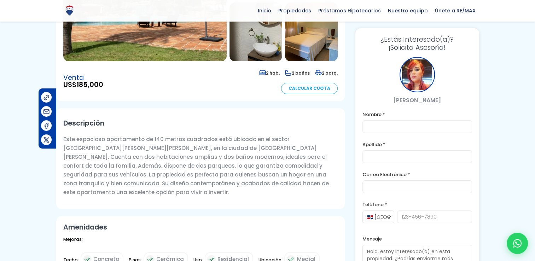
scroll to position [109, 0]
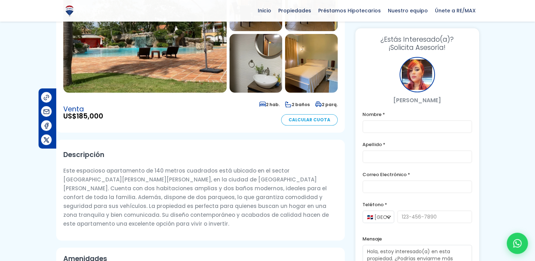
click at [136, 39] on img at bounding box center [144, 32] width 163 height 120
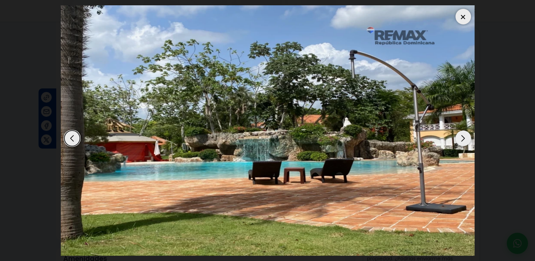
click at [479, 124] on dialog at bounding box center [267, 130] width 424 height 261
click at [463, 141] on div "Next slide" at bounding box center [463, 138] width 16 height 16
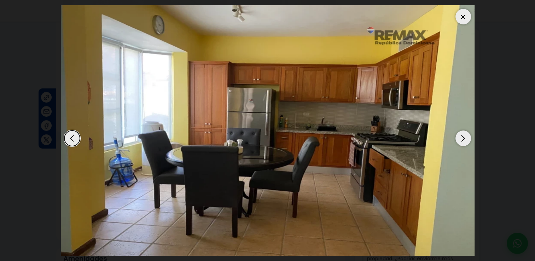
click at [463, 141] on div "Next slide" at bounding box center [463, 138] width 16 height 16
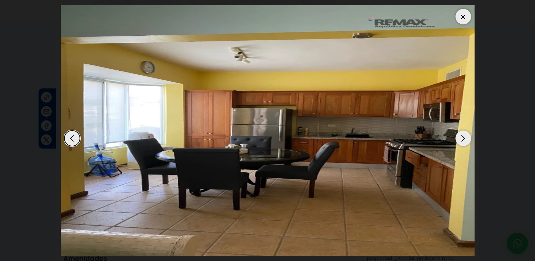
click at [463, 141] on div "Next slide" at bounding box center [463, 138] width 16 height 16
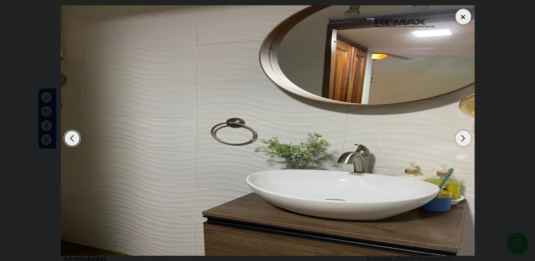
click at [463, 141] on div "Next slide" at bounding box center [463, 138] width 16 height 16
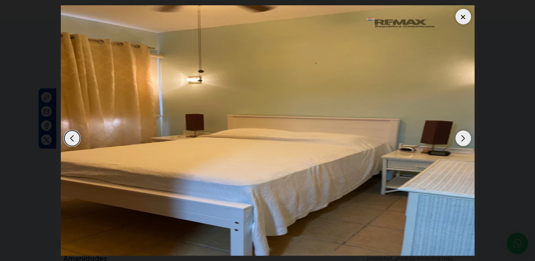
click at [463, 141] on div "Next slide" at bounding box center [463, 138] width 16 height 16
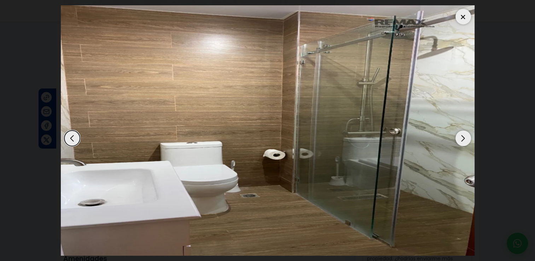
click at [463, 141] on div "Next slide" at bounding box center [463, 138] width 16 height 16
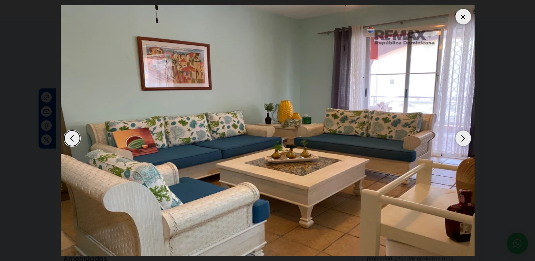
click at [463, 141] on div "Next slide" at bounding box center [463, 138] width 16 height 16
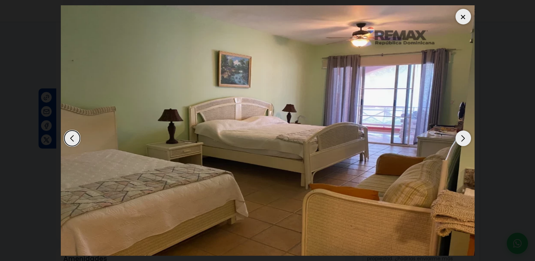
click at [463, 141] on div "Next slide" at bounding box center [463, 138] width 16 height 16
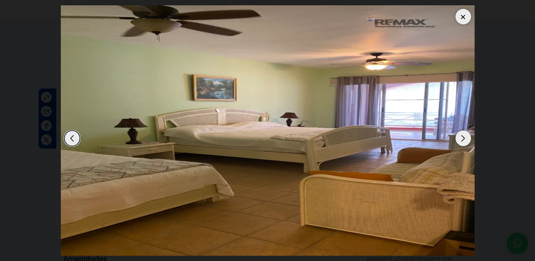
click at [463, 141] on div "Next slide" at bounding box center [463, 138] width 16 height 16
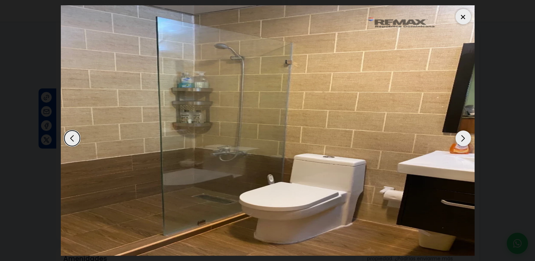
click at [463, 141] on div "Next slide" at bounding box center [463, 138] width 16 height 16
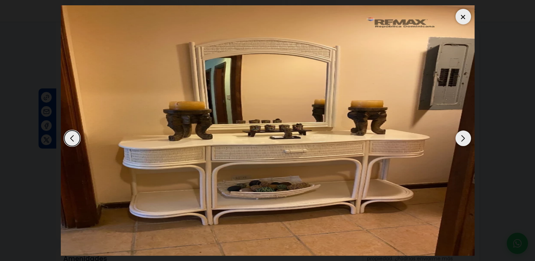
click at [463, 141] on div "Next slide" at bounding box center [463, 138] width 16 height 16
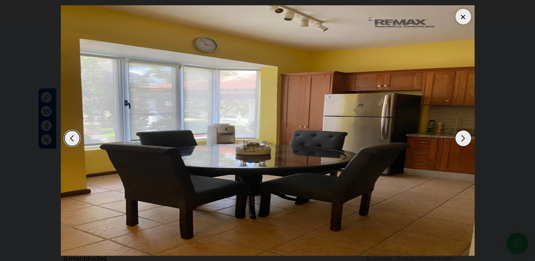
click at [463, 141] on div "Next slide" at bounding box center [463, 138] width 16 height 16
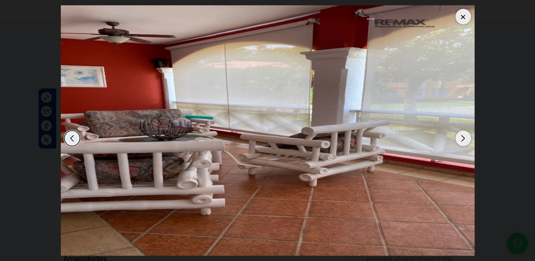
click at [468, 16] on div at bounding box center [463, 17] width 16 height 16
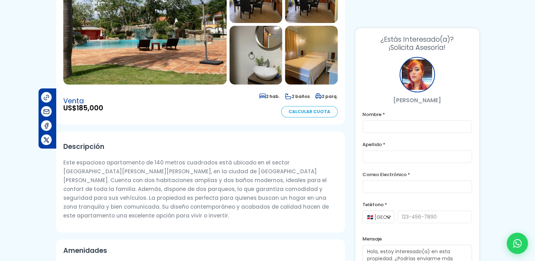
scroll to position [0, 0]
